Goal: Information Seeking & Learning: Learn about a topic

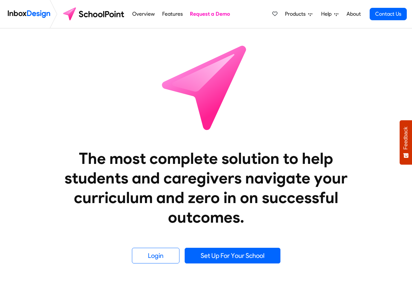
click at [253, 15] on div "Overview Features Request a Demo Products Mobile APP Pricing Free Webinars & Tr…" at bounding box center [268, 14] width 278 height 28
click at [295, 15] on span "Products" at bounding box center [296, 14] width 23 height 8
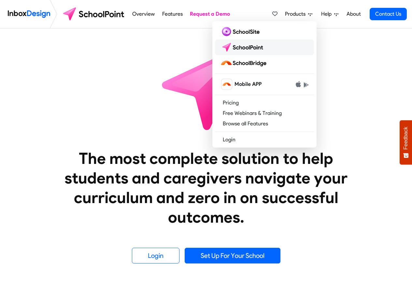
click at [246, 51] on img at bounding box center [243, 47] width 46 height 10
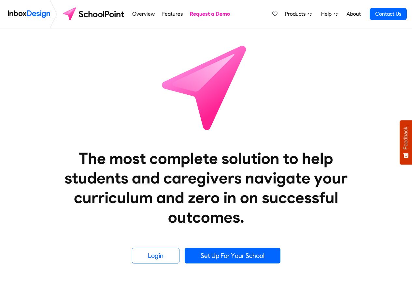
click at [298, 16] on span "Products" at bounding box center [296, 14] width 23 height 8
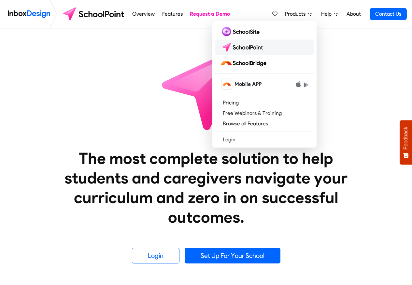
click at [257, 50] on img at bounding box center [243, 47] width 46 height 10
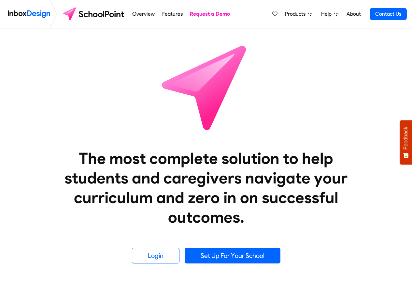
click at [310, 15] on icon at bounding box center [310, 14] width 4 height 4
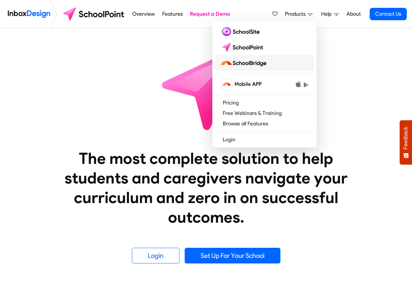
click at [252, 62] on img at bounding box center [244, 63] width 49 height 10
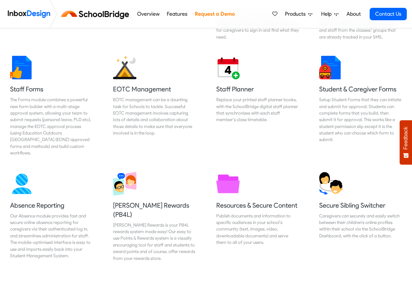
scroll to position [274, 0]
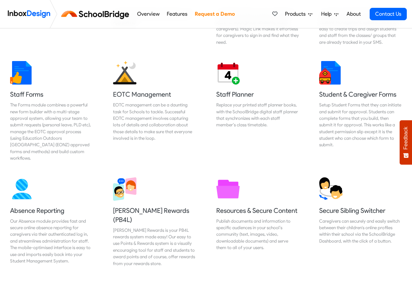
scroll to position [509, 0]
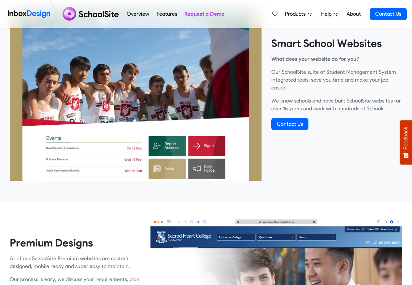
scroll to position [235, 0]
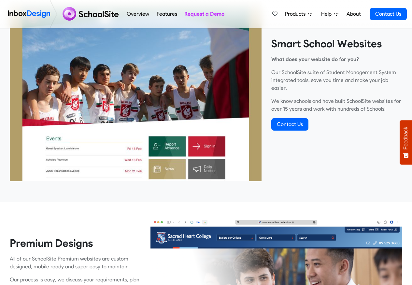
scroll to position [235, 0]
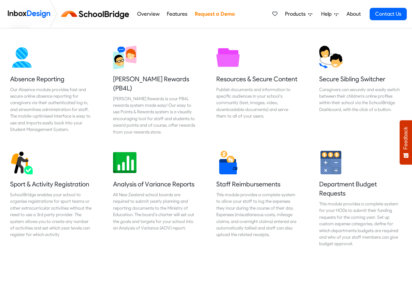
scroll to position [430, 0]
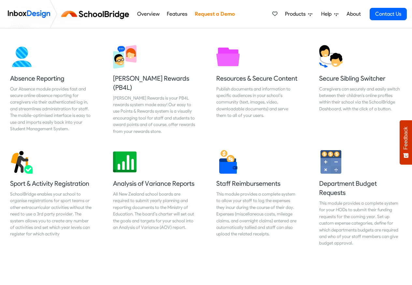
click at [173, 15] on link "Features" at bounding box center [177, 13] width 24 height 13
